Goal: Check status: Check status

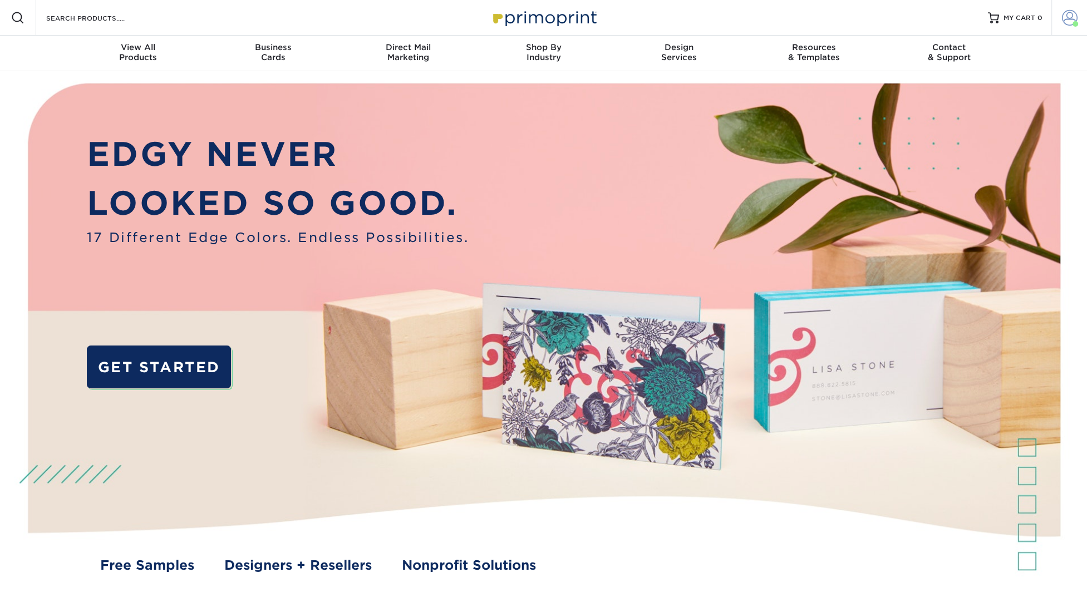
click at [1066, 18] on span at bounding box center [1070, 18] width 16 height 16
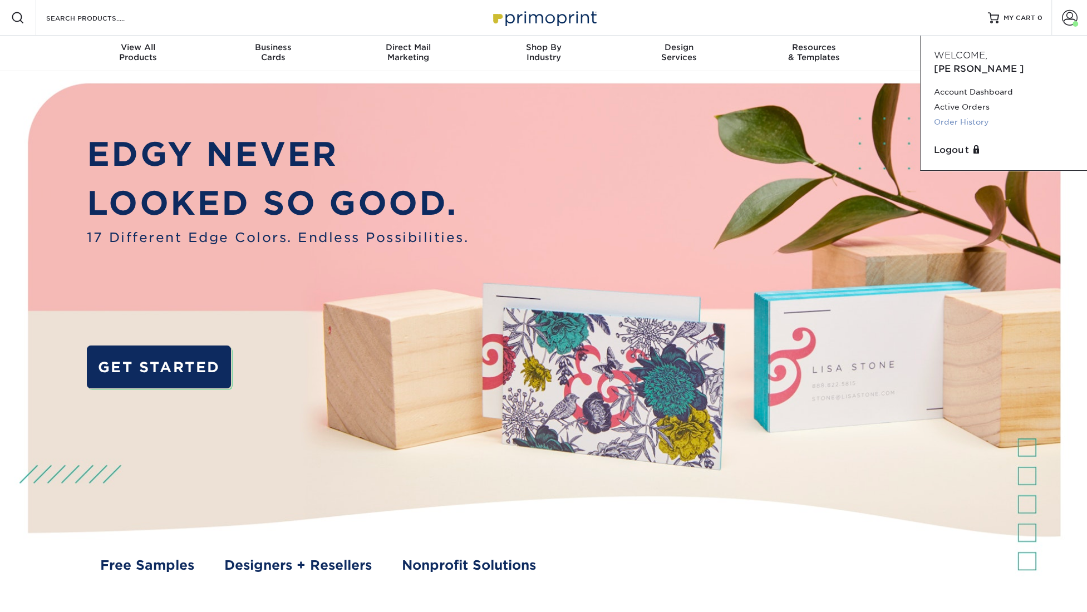
click at [976, 115] on link "Order History" at bounding box center [1004, 122] width 140 height 15
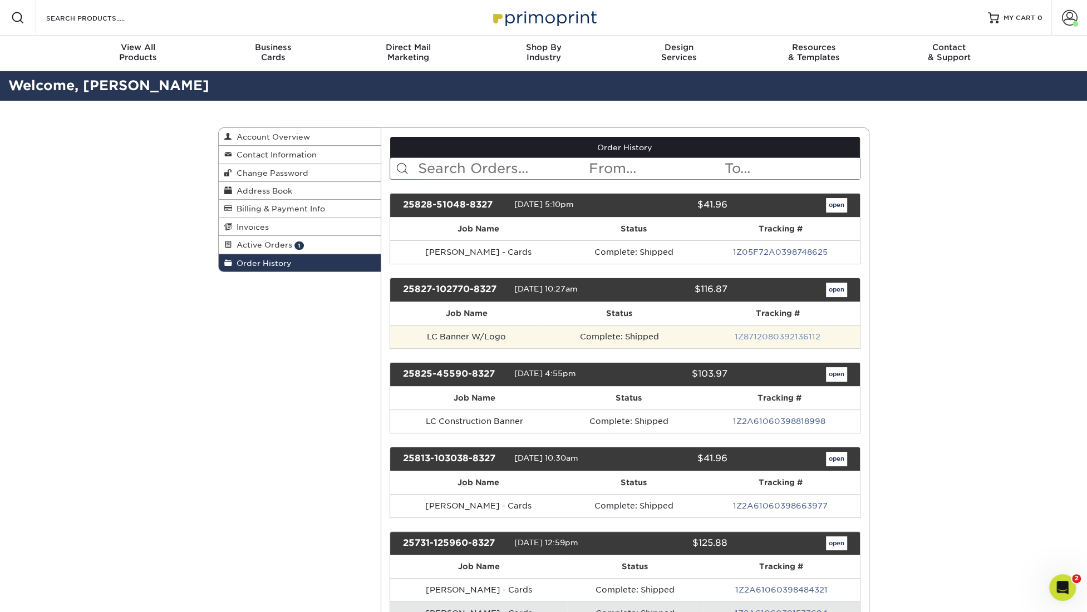
click at [789, 332] on link "1Z8712080392136112" at bounding box center [778, 336] width 86 height 9
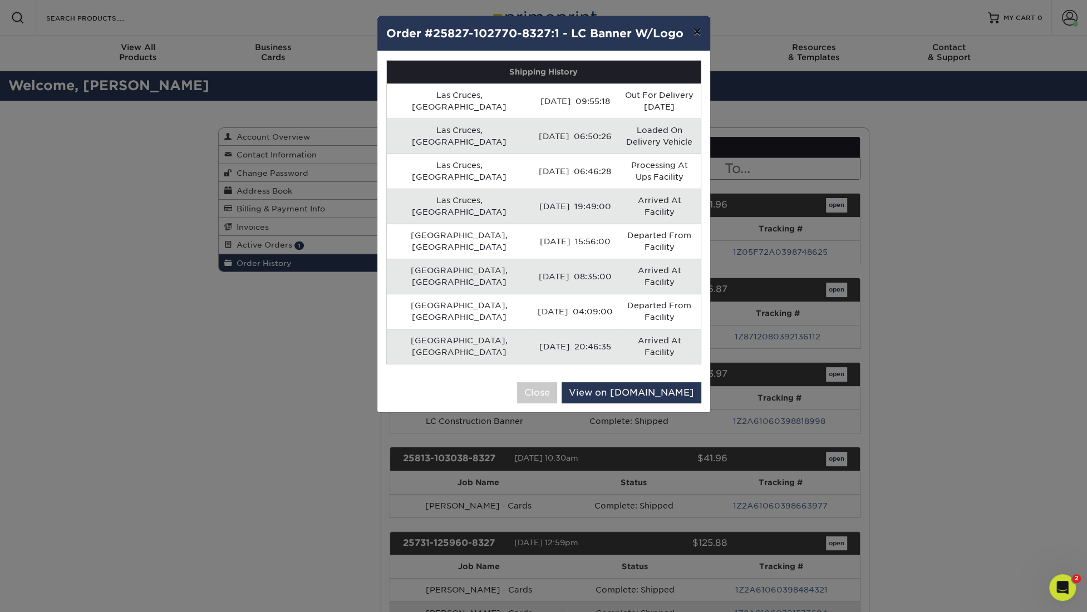
click at [699, 26] on button "×" at bounding box center [697, 31] width 26 height 31
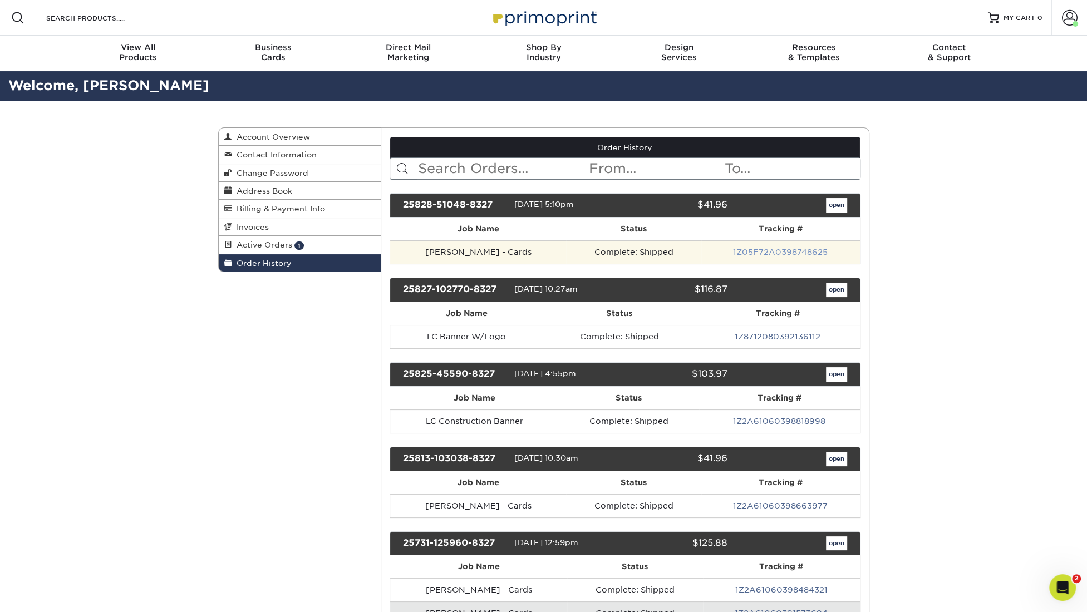
click at [774, 248] on link "1Z05F72A0398748625" at bounding box center [780, 252] width 95 height 9
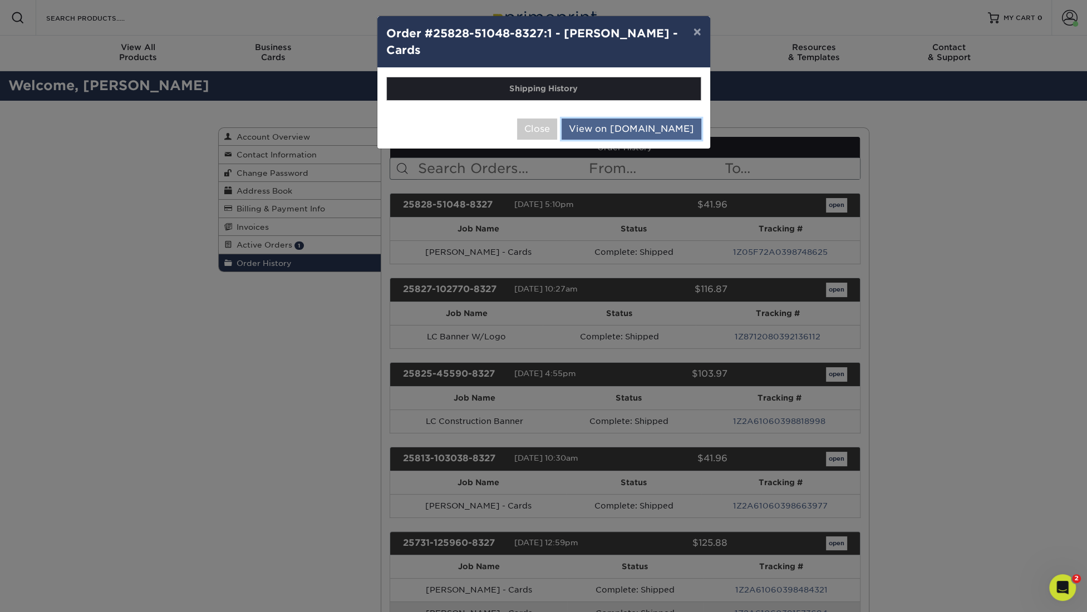
click at [636, 125] on link "View on [DOMAIN_NAME]" at bounding box center [632, 129] width 140 height 21
drag, startPoint x: 693, startPoint y: 30, endPoint x: 678, endPoint y: 58, distance: 32.4
click at [693, 30] on button "×" at bounding box center [697, 31] width 26 height 31
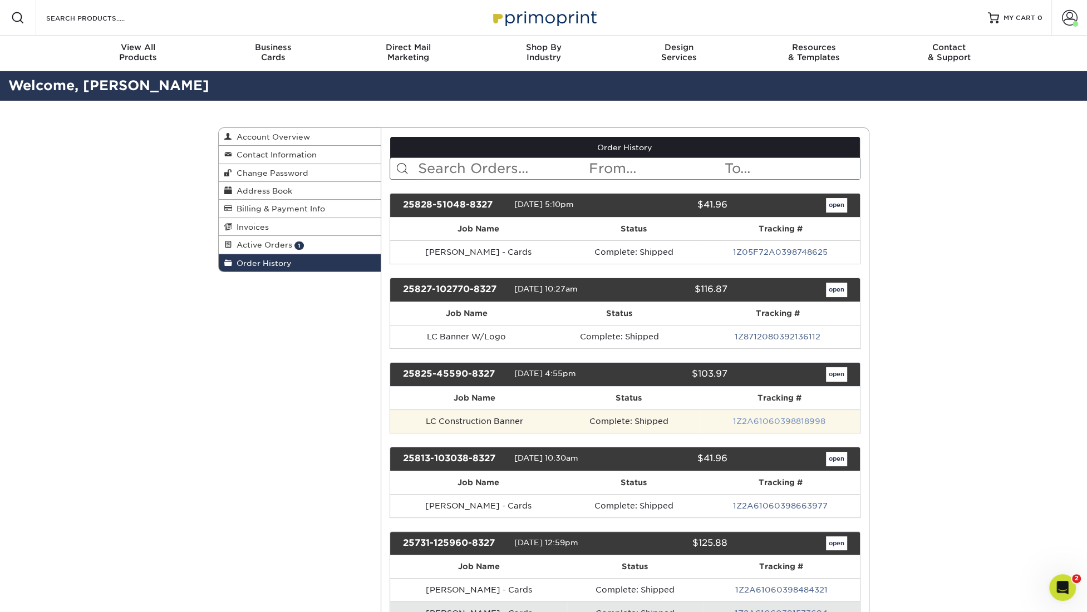
click at [807, 417] on link "1Z2A61060398818998" at bounding box center [779, 421] width 92 height 9
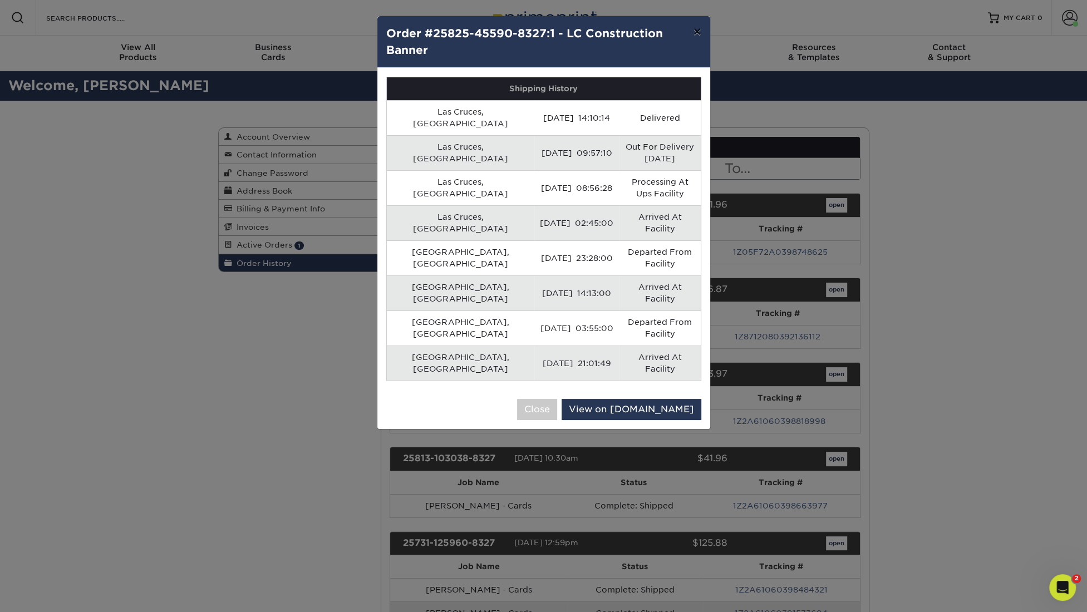
click at [696, 30] on button "×" at bounding box center [697, 31] width 26 height 31
